Goal: Ask a question

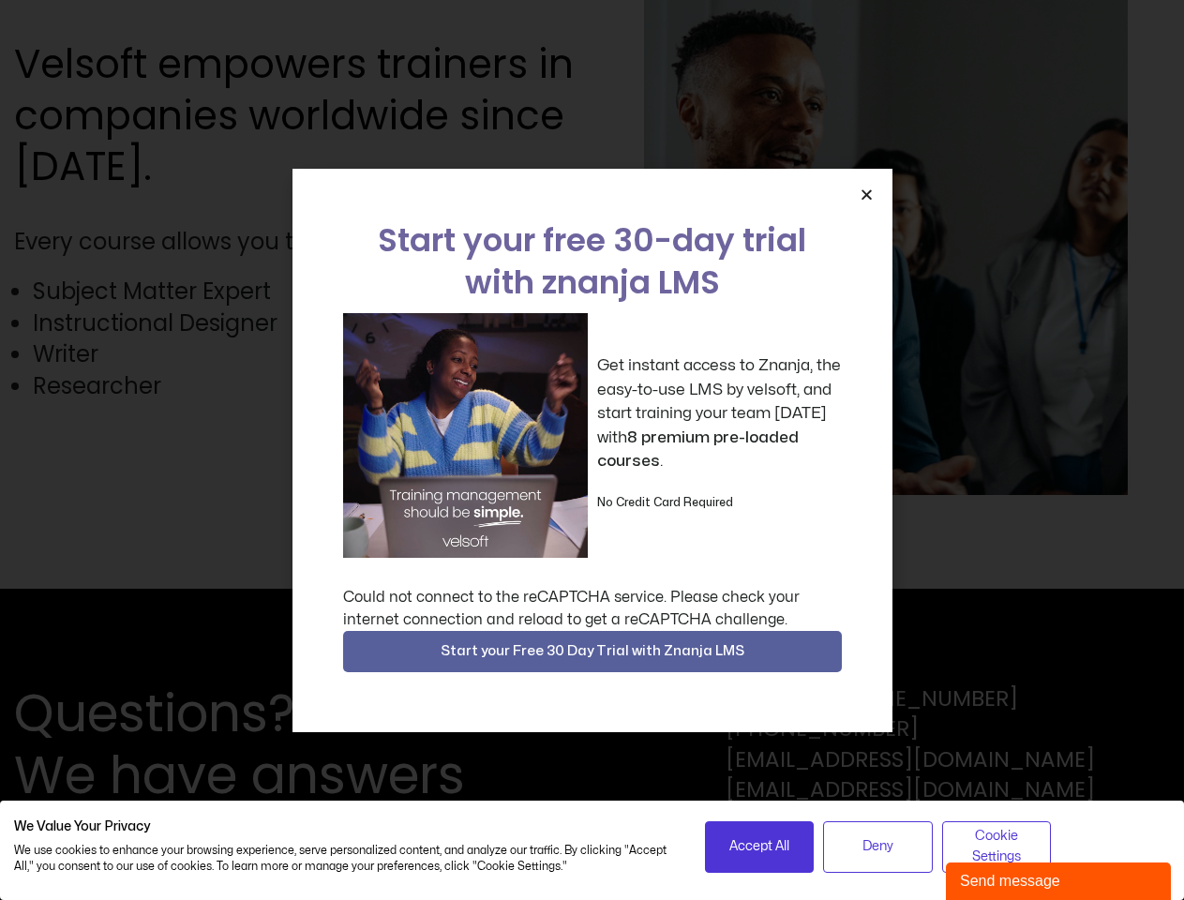
click at [591, 450] on div "Get instant access to Znanja, the easy-to-use LMS by velsoft, and start trainin…" at bounding box center [592, 435] width 499 height 245
click at [866, 194] on icon "Close" at bounding box center [866, 194] width 14 height 14
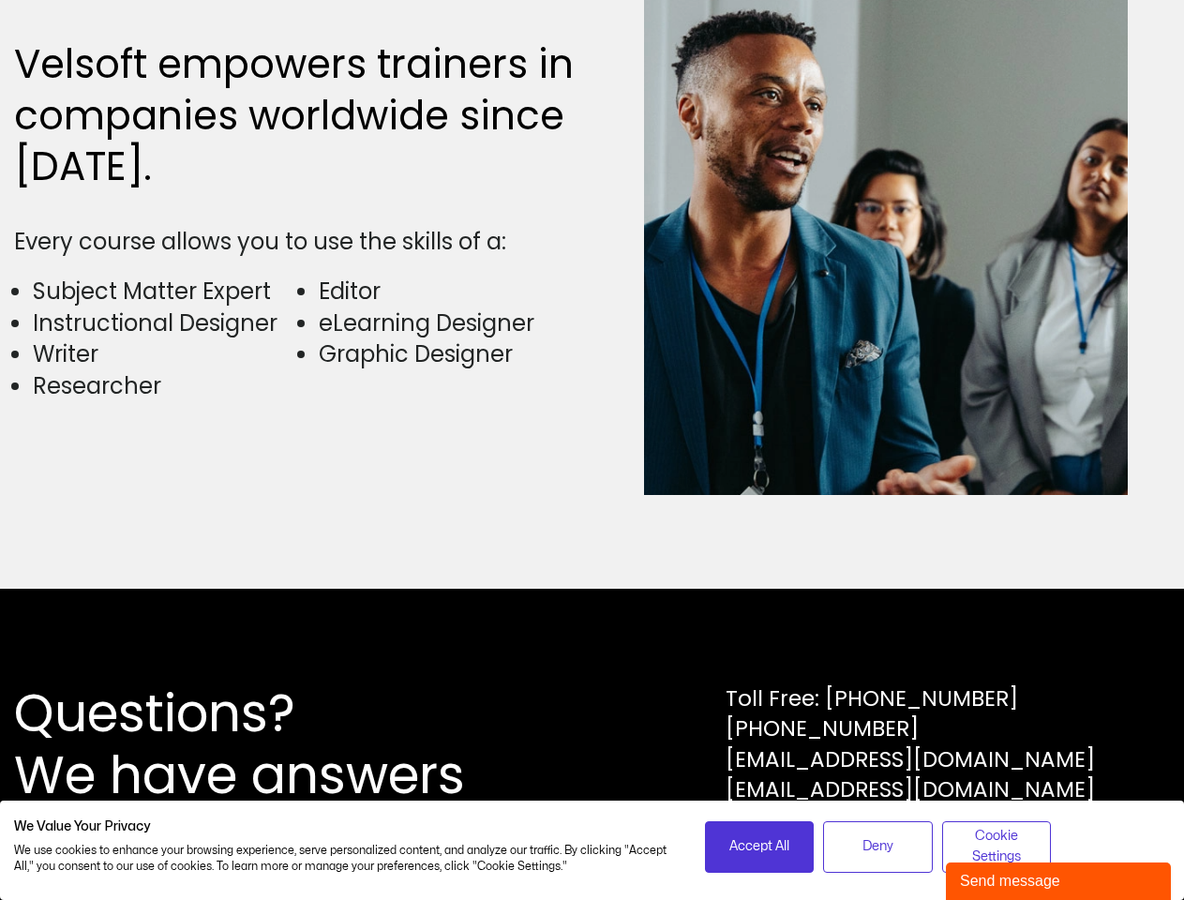
click at [592, 651] on div "Questions? We have answers Toll Free: [PHONE_NUMBER] [PHONE_NUMBER] [EMAIL_ADDR…" at bounding box center [592, 744] width 1184 height 311
click at [759, 846] on span "Accept All" at bounding box center [759, 846] width 60 height 21
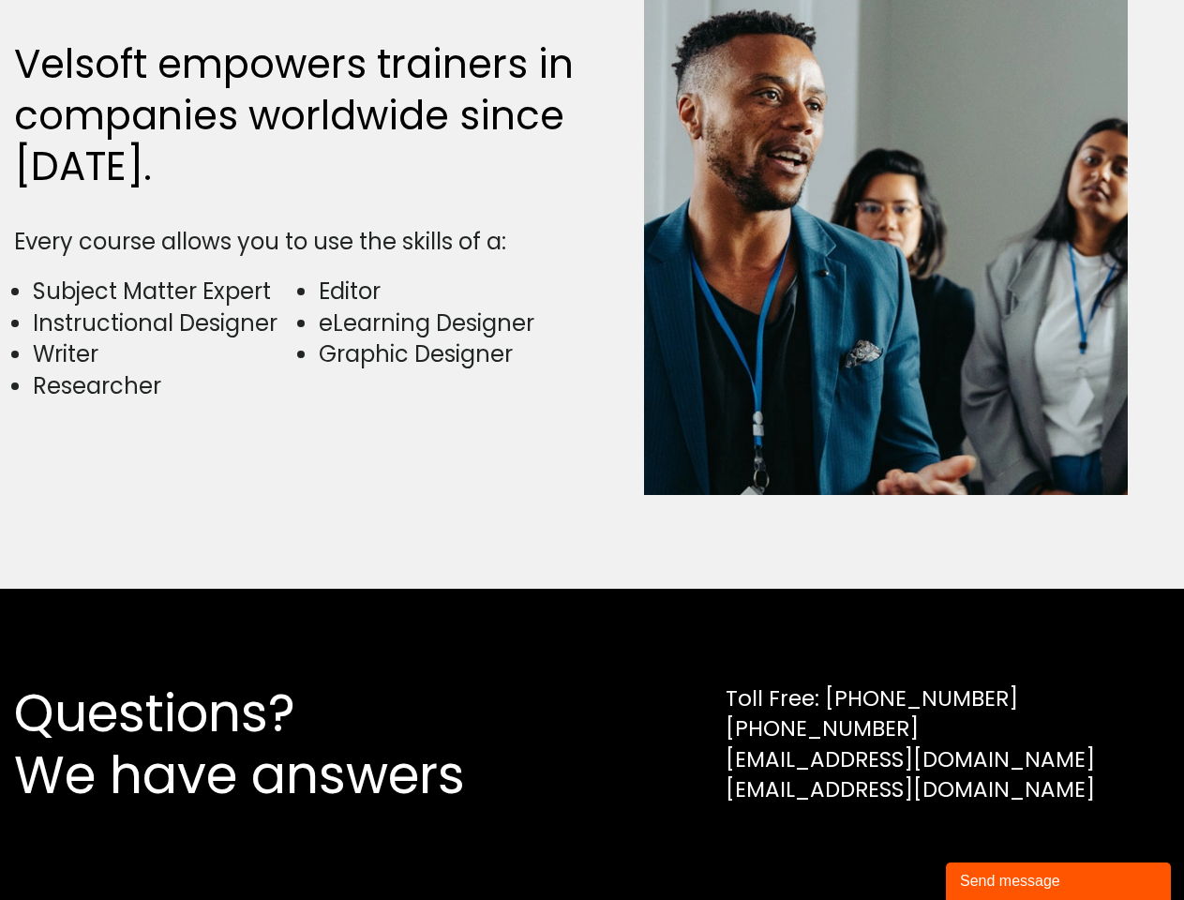
click at [877, 846] on div "Questions? We have answers Toll Free: [PHONE_NUMBER] [PHONE_NUMBER] [EMAIL_ADDR…" at bounding box center [592, 744] width 1184 height 311
click at [996, 846] on div "Questions? We have answers Toll Free: [PHONE_NUMBER] [PHONE_NUMBER] [EMAIL_ADDR…" at bounding box center [592, 744] width 1184 height 311
click at [1058, 881] on div "Send message" at bounding box center [1058, 881] width 197 height 22
